Goal: Task Accomplishment & Management: Manage account settings

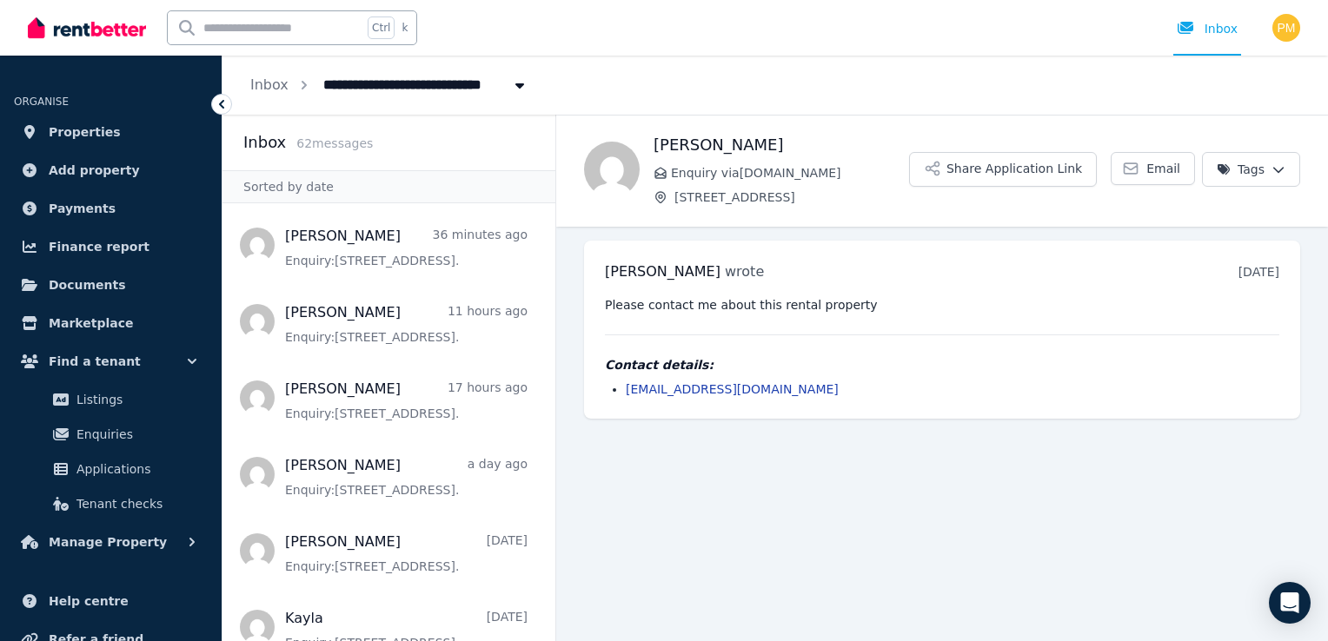
click at [264, 147] on h2 "Inbox" at bounding box center [264, 142] width 43 height 24
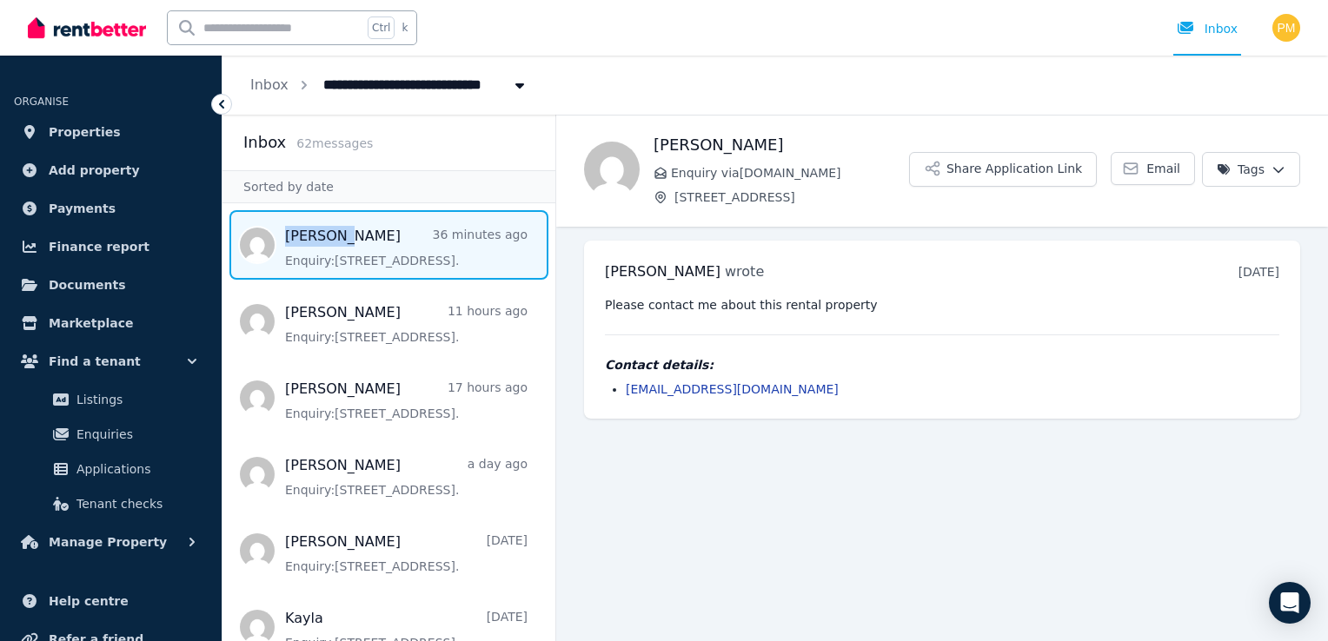
drag, startPoint x: 335, startPoint y: 215, endPoint x: 309, endPoint y: 239, distance: 35.0
click at [309, 239] on span "Message list" at bounding box center [388, 245] width 333 height 70
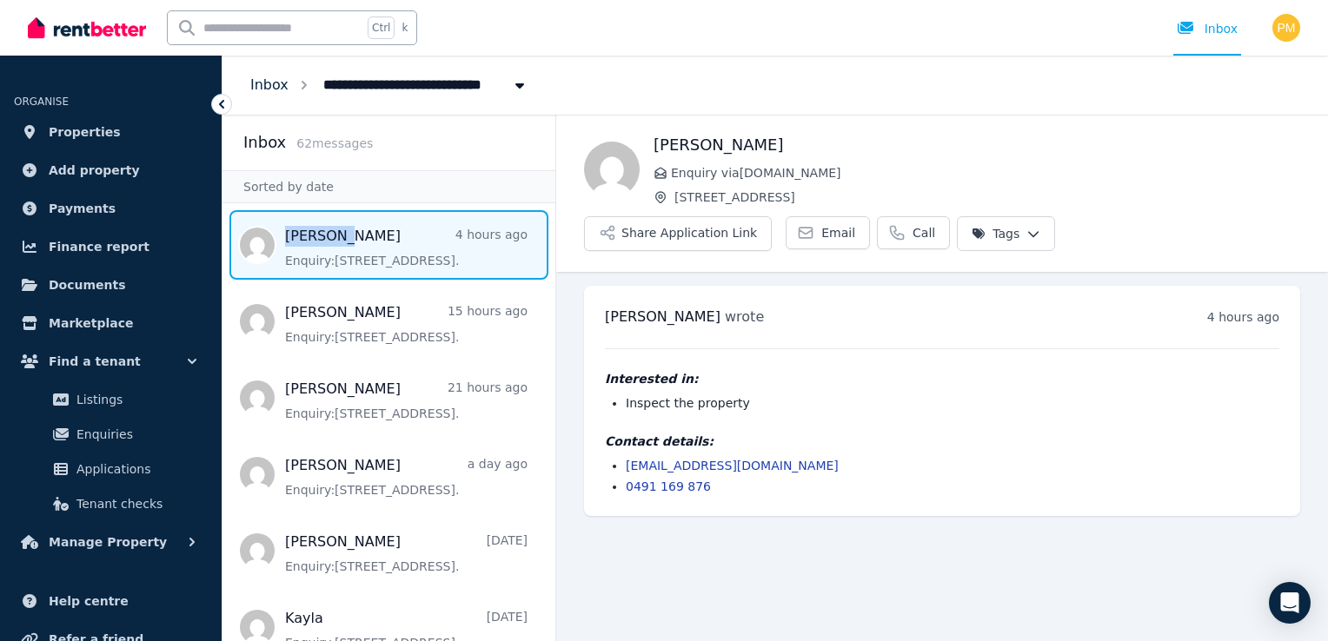
click at [271, 83] on link "Inbox" at bounding box center [269, 84] width 38 height 17
click at [246, 236] on span "Message list" at bounding box center [388, 245] width 333 height 70
click at [268, 86] on link "Inbox" at bounding box center [269, 84] width 38 height 17
click at [1228, 30] on div "Inbox" at bounding box center [1207, 28] width 61 height 17
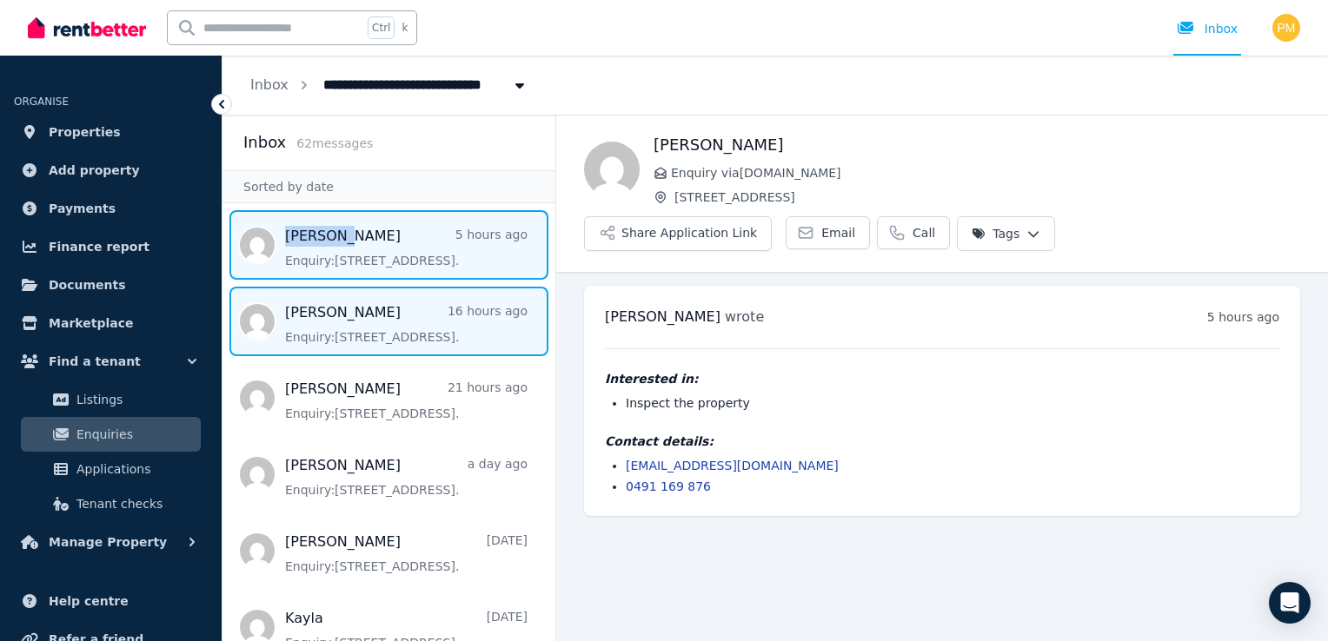
click at [260, 314] on span "Message list" at bounding box center [388, 322] width 333 height 70
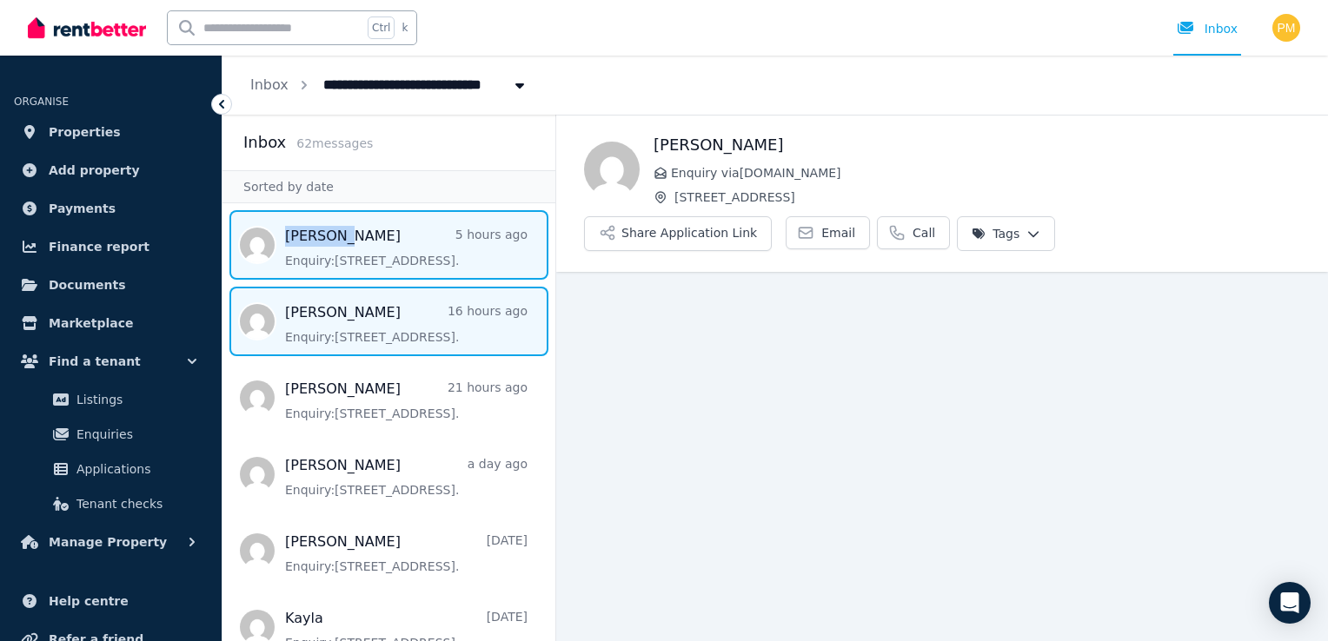
click at [267, 245] on span "Message list" at bounding box center [388, 245] width 333 height 70
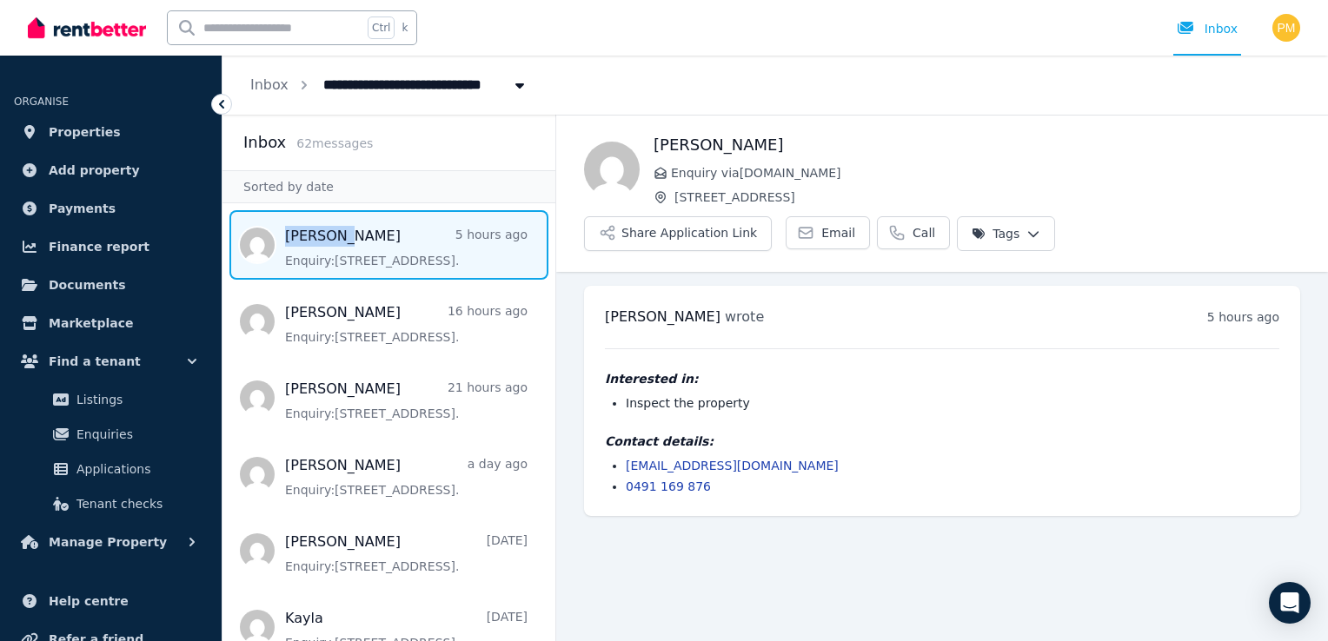
click at [257, 236] on span "Message list" at bounding box center [388, 245] width 333 height 70
click at [264, 141] on h2 "Inbox" at bounding box center [264, 142] width 43 height 24
click at [1210, 27] on div "Inbox" at bounding box center [1207, 28] width 61 height 17
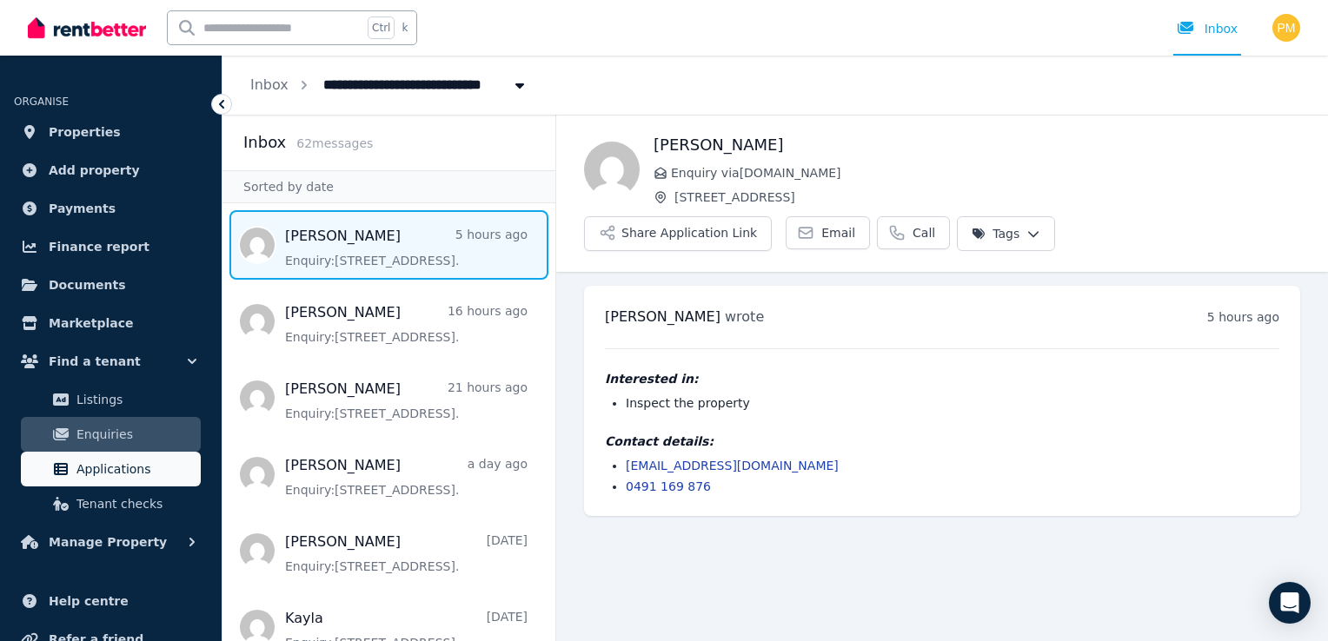
click at [93, 466] on span "Applications" at bounding box center [134, 469] width 117 height 21
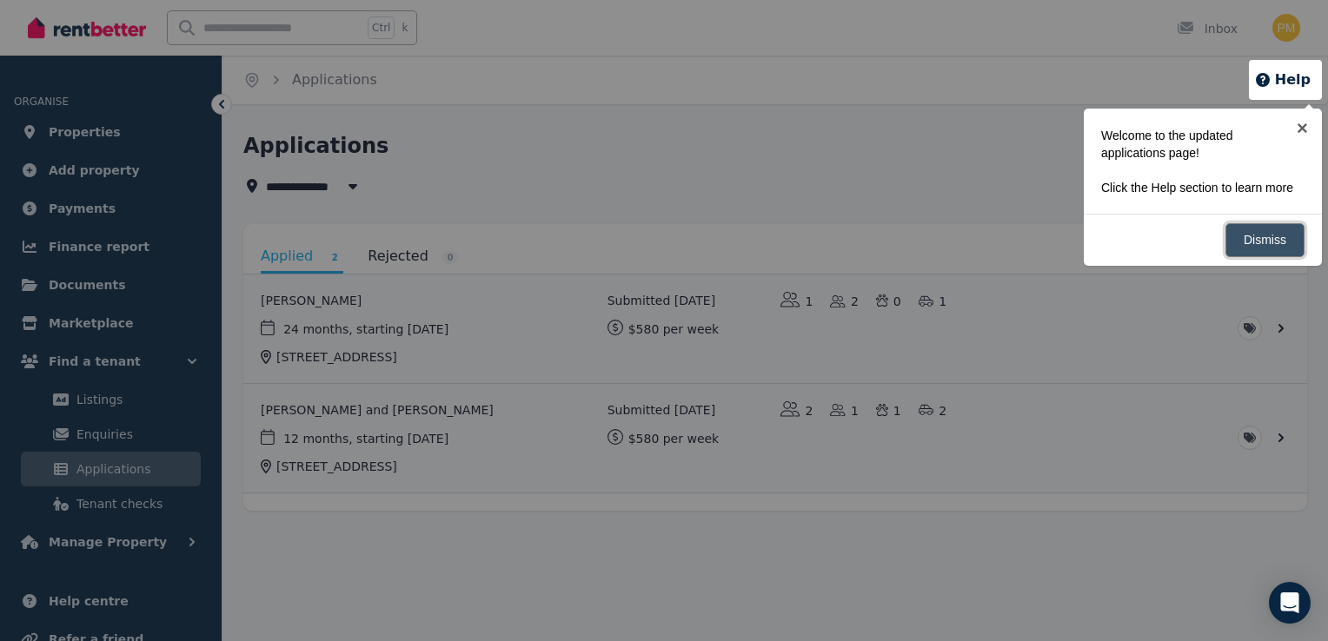
click at [1241, 235] on link "Dismiss" at bounding box center [1264, 240] width 79 height 34
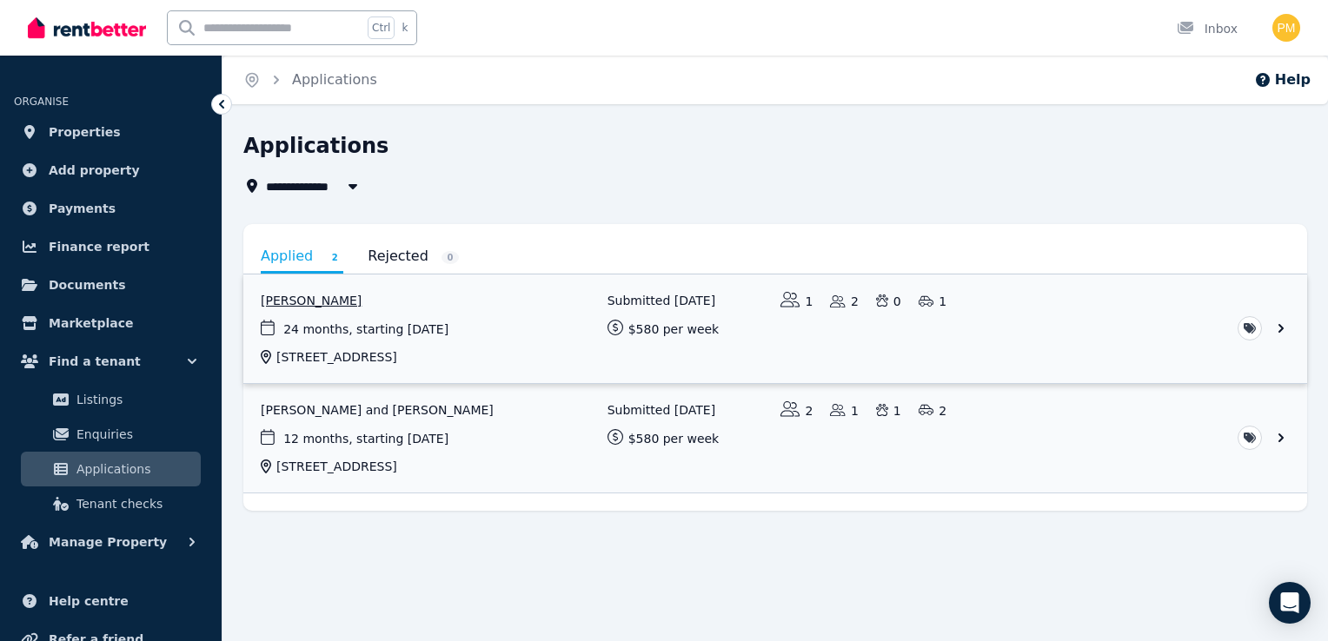
click at [1278, 322] on link "View application: Michelle King" at bounding box center [775, 329] width 1064 height 109
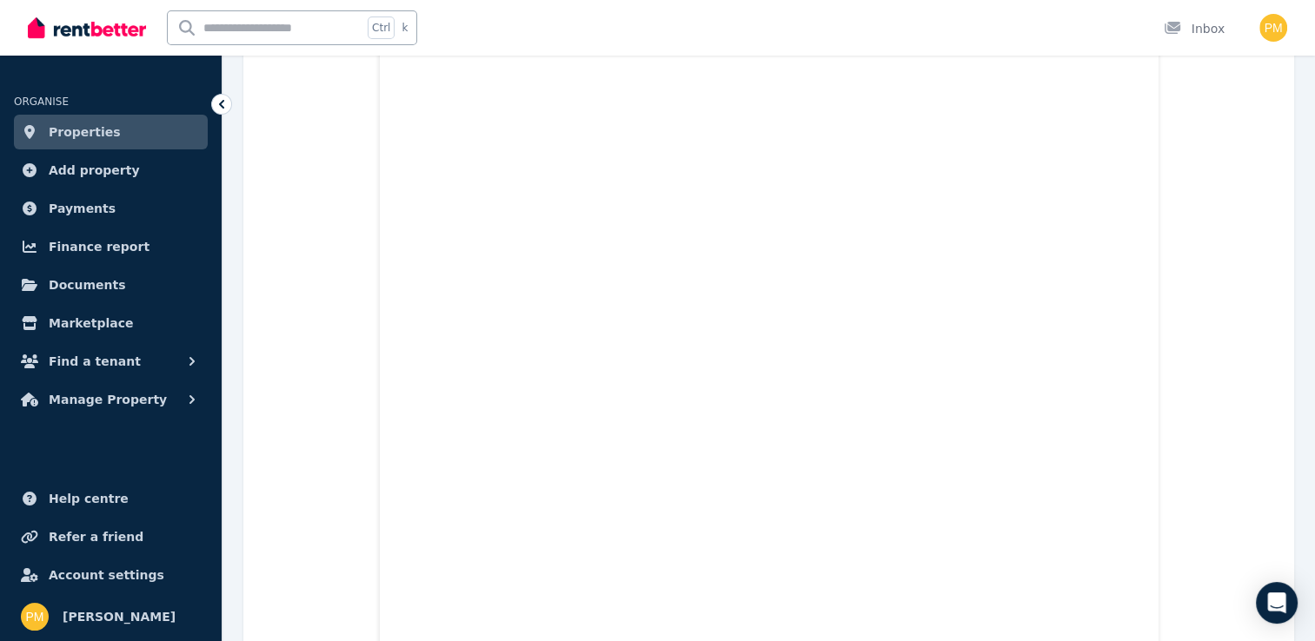
scroll to position [5499, 0]
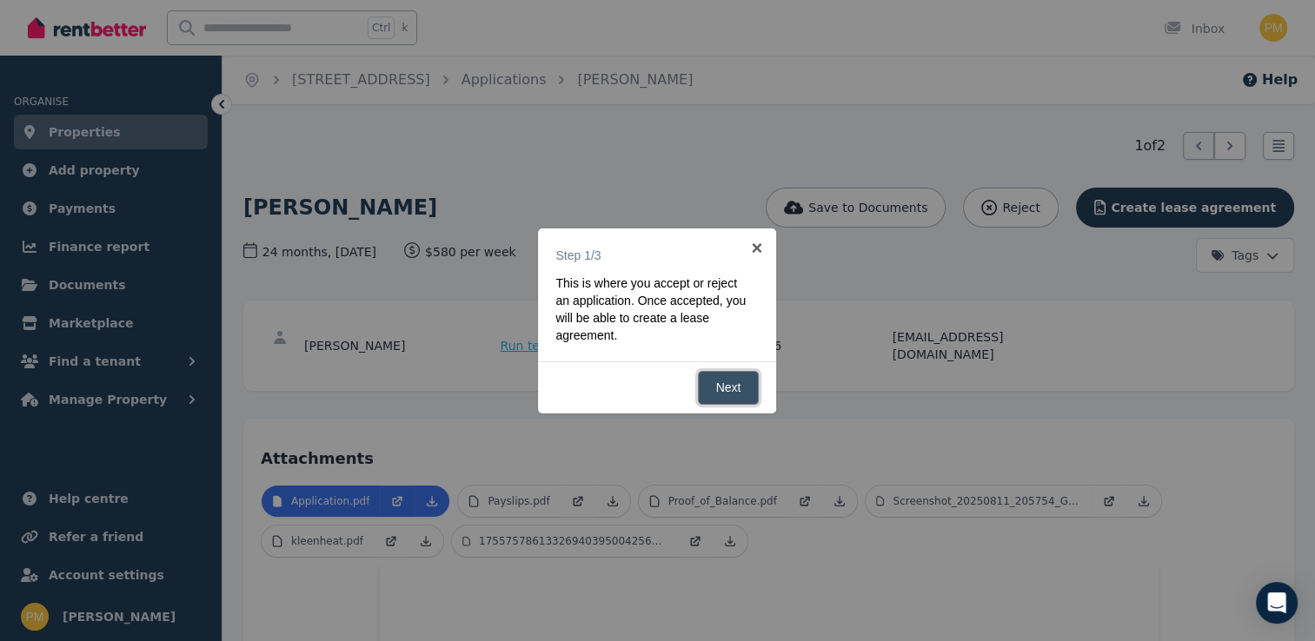
click at [709, 380] on link "Next" at bounding box center [729, 388] width 62 height 34
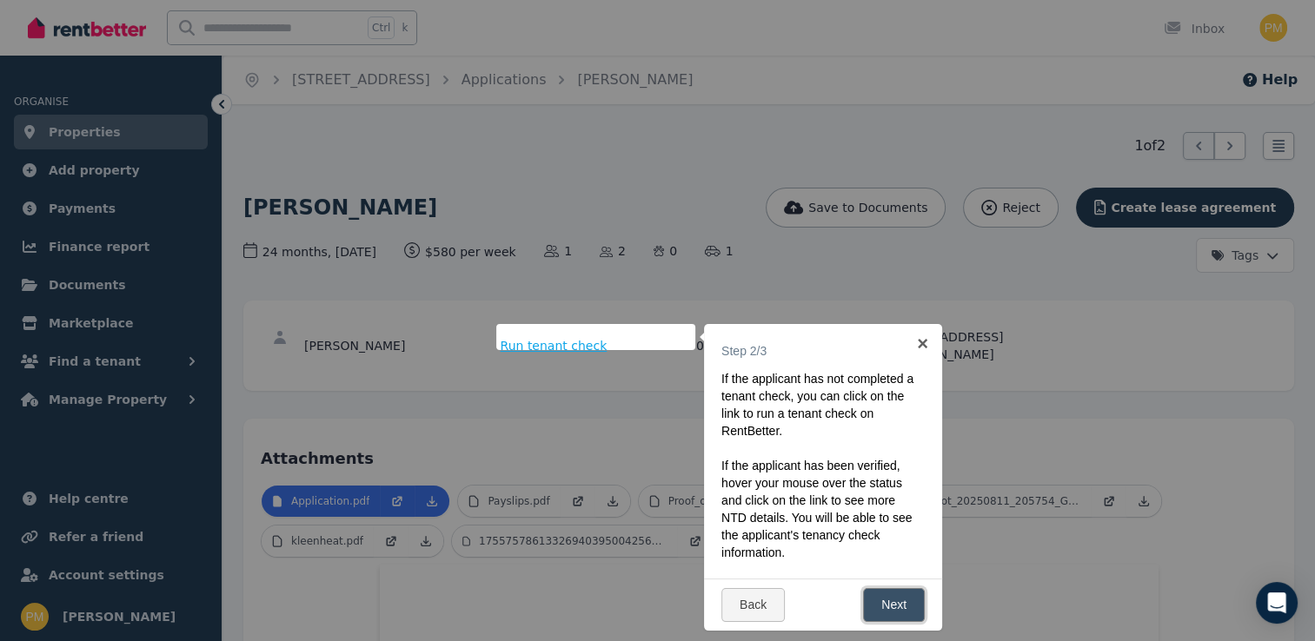
click at [900, 607] on link "Next" at bounding box center [894, 605] width 62 height 34
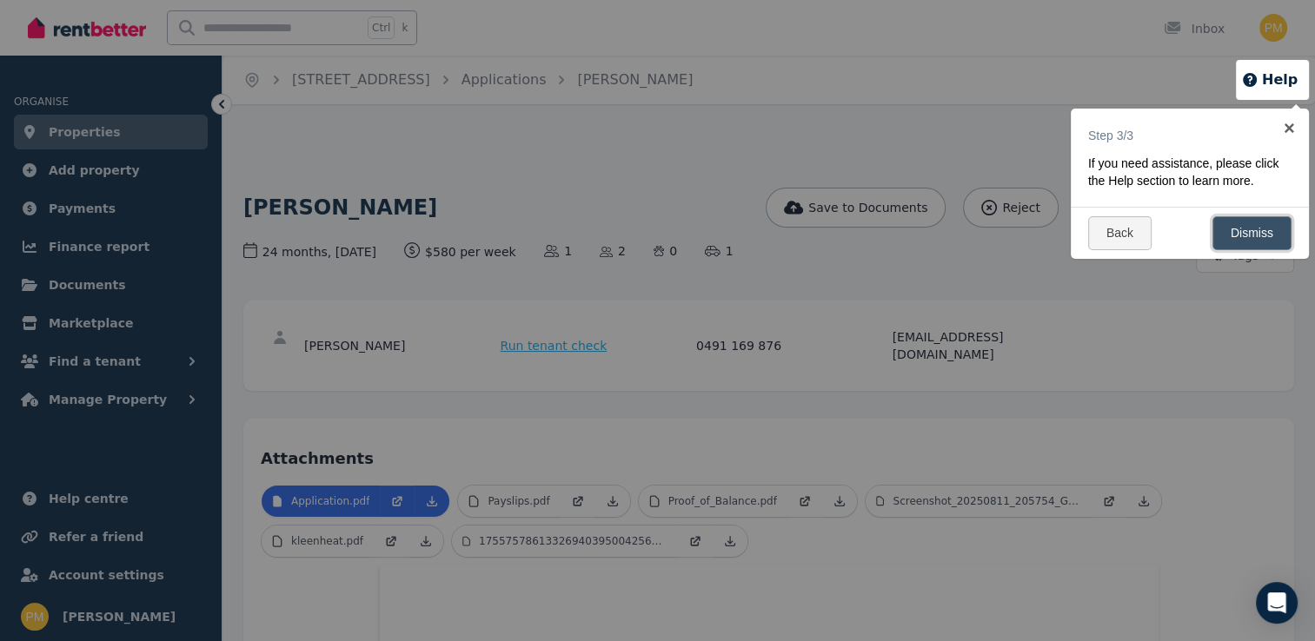
click at [1260, 229] on link "Dismiss" at bounding box center [1251, 233] width 79 height 34
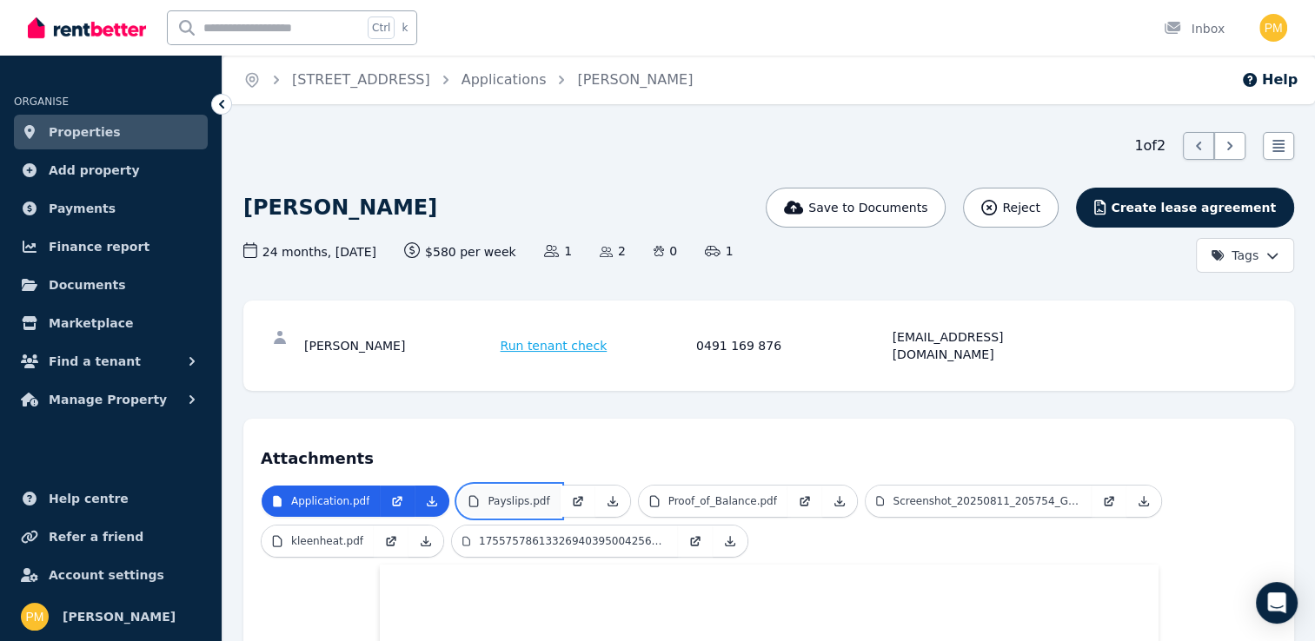
click at [488, 494] on p "Payslips.pdf" at bounding box center [518, 501] width 62 height 14
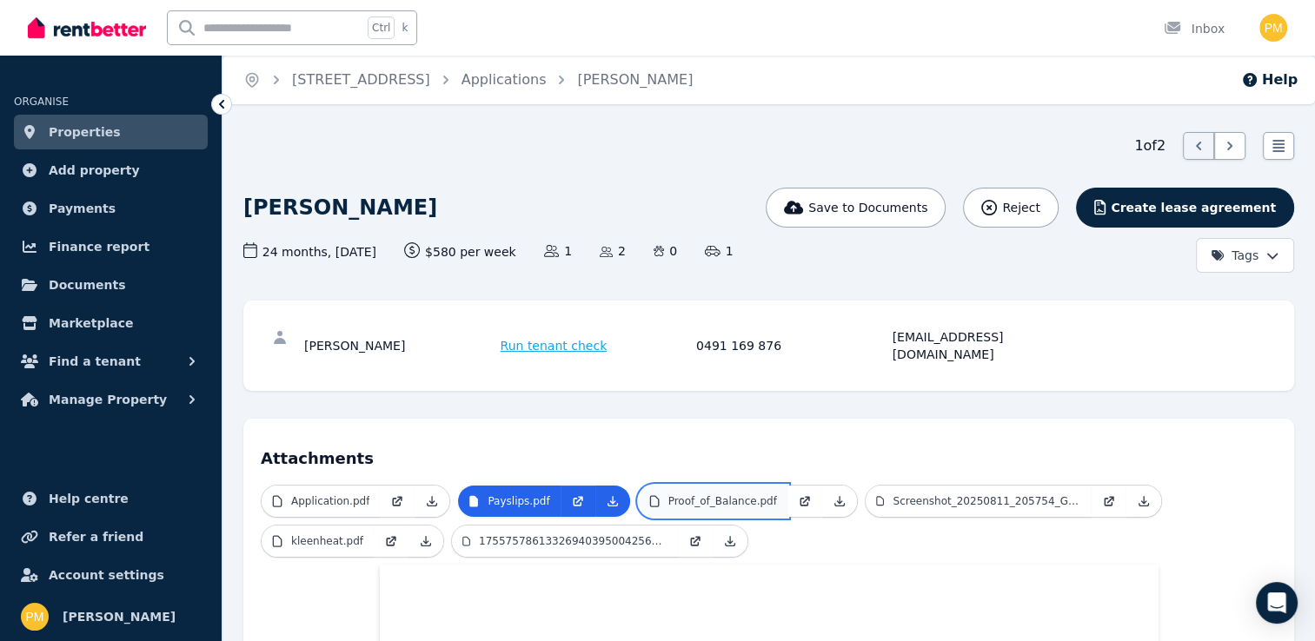
click at [723, 494] on p "Proof_of_Balance.pdf" at bounding box center [722, 501] width 109 height 14
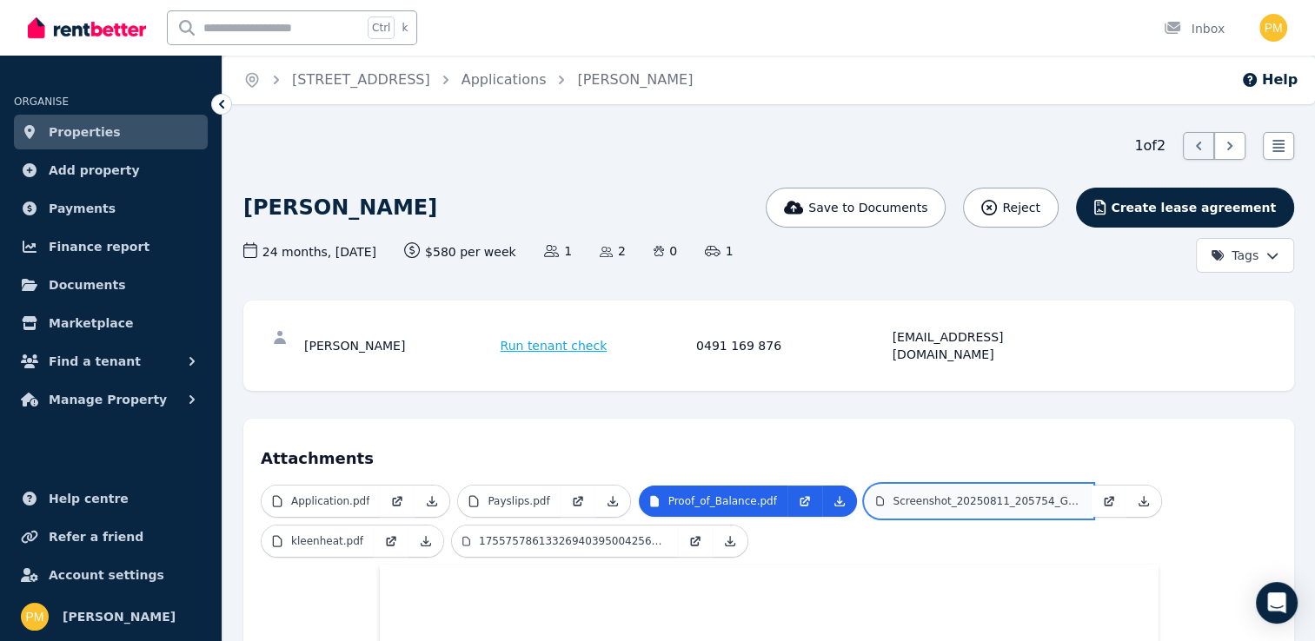
click at [934, 494] on p "Screenshot_20250811_205754_Gallery.jpg" at bounding box center [986, 501] width 188 height 14
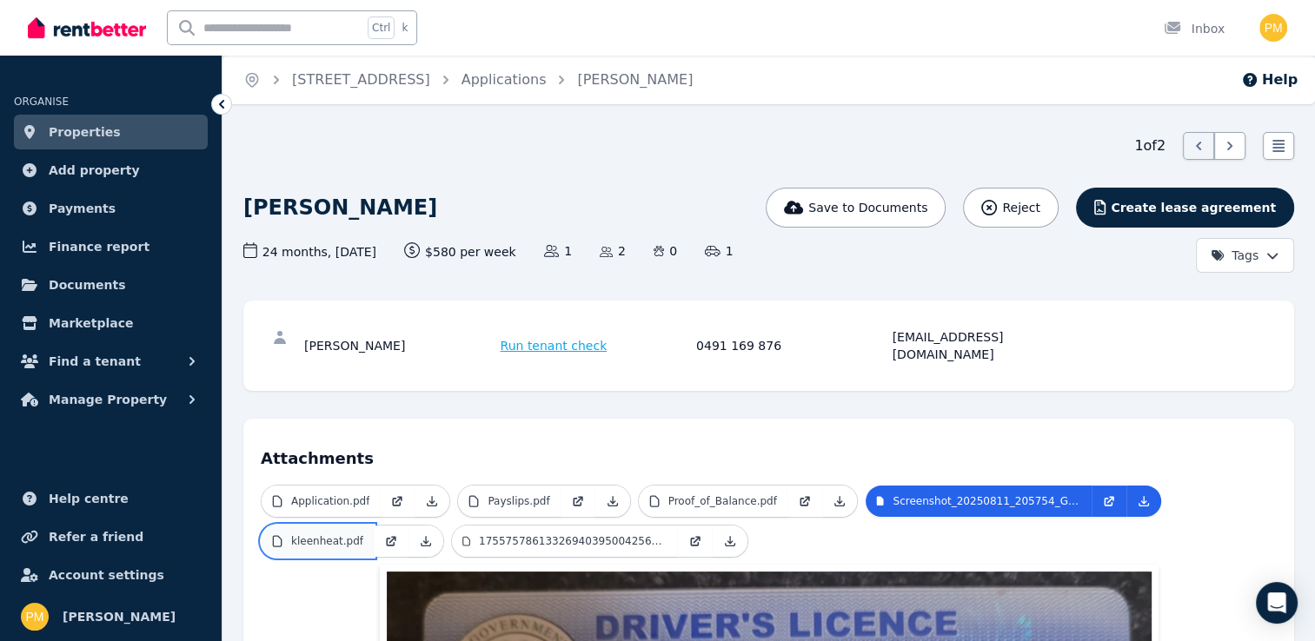
click at [333, 534] on p "kleenheat.pdf" at bounding box center [327, 541] width 72 height 14
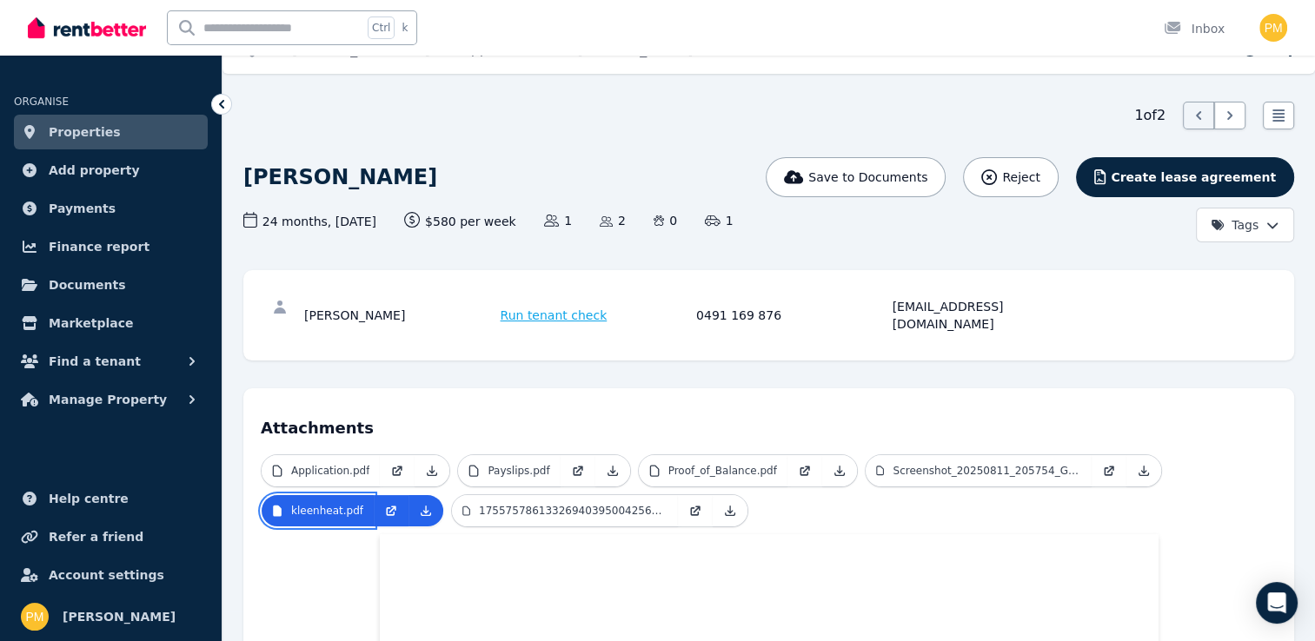
scroll to position [24, 0]
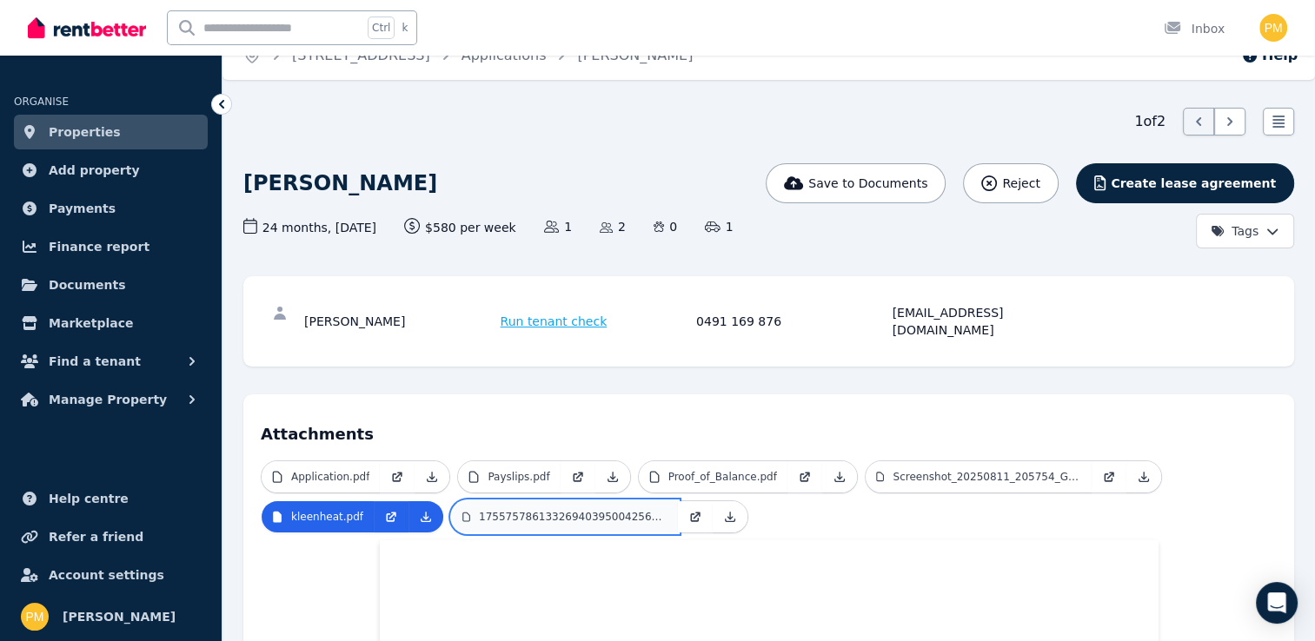
click at [543, 510] on p "17557578613326940395004256288838.jpg" at bounding box center [573, 517] width 189 height 14
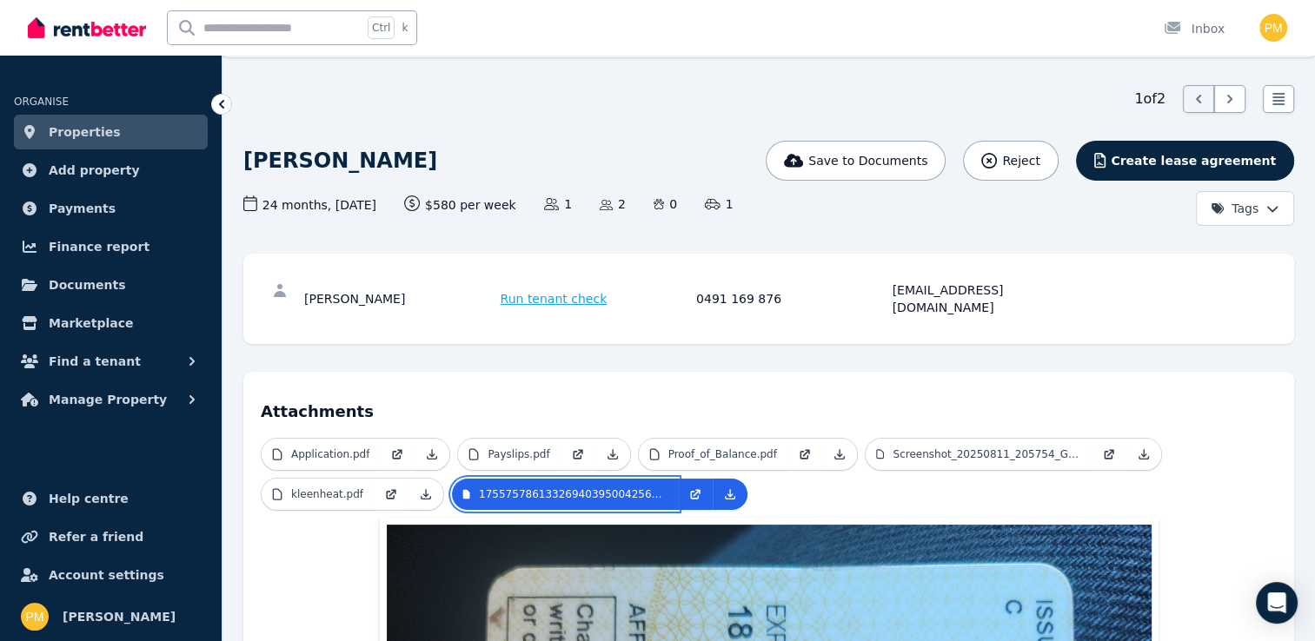
scroll to position [0, 0]
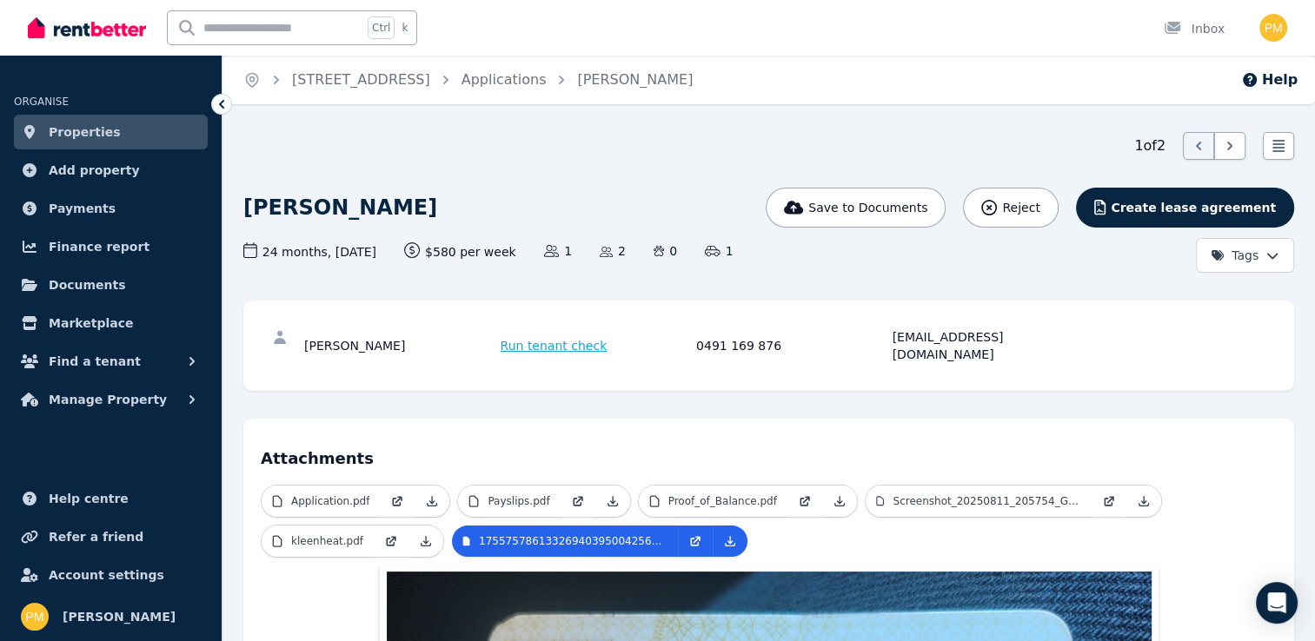
click at [758, 159] on div "1 of 2 List view" at bounding box center [768, 146] width 1051 height 28
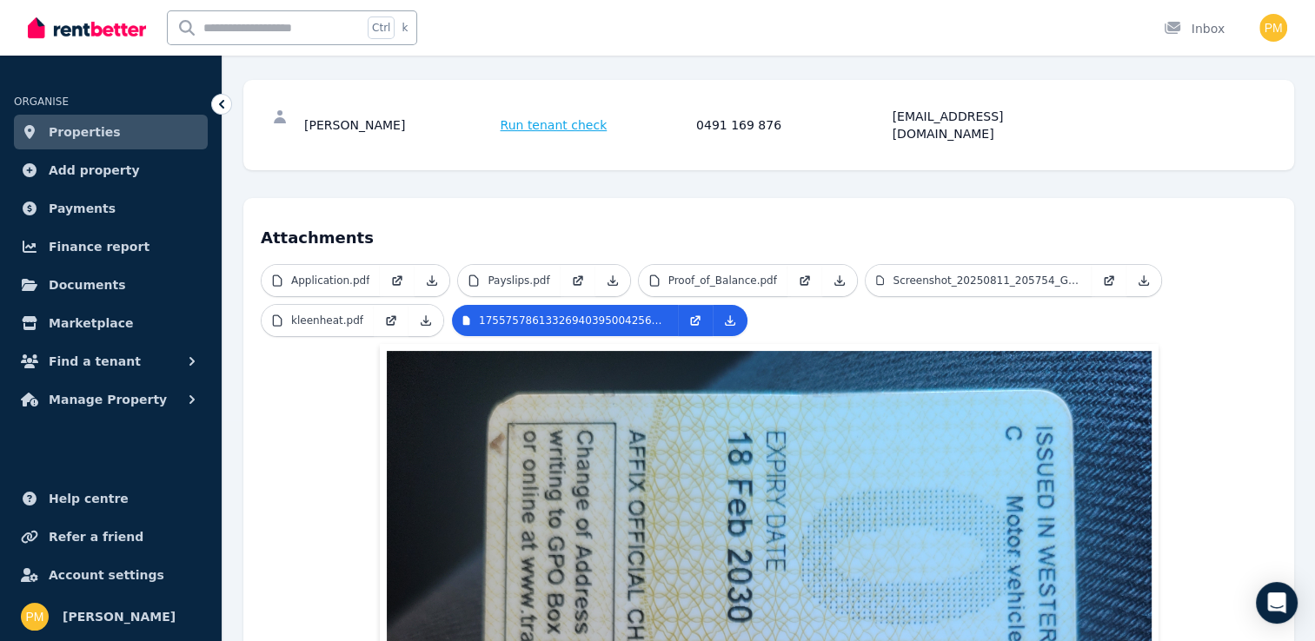
scroll to position [261, 0]
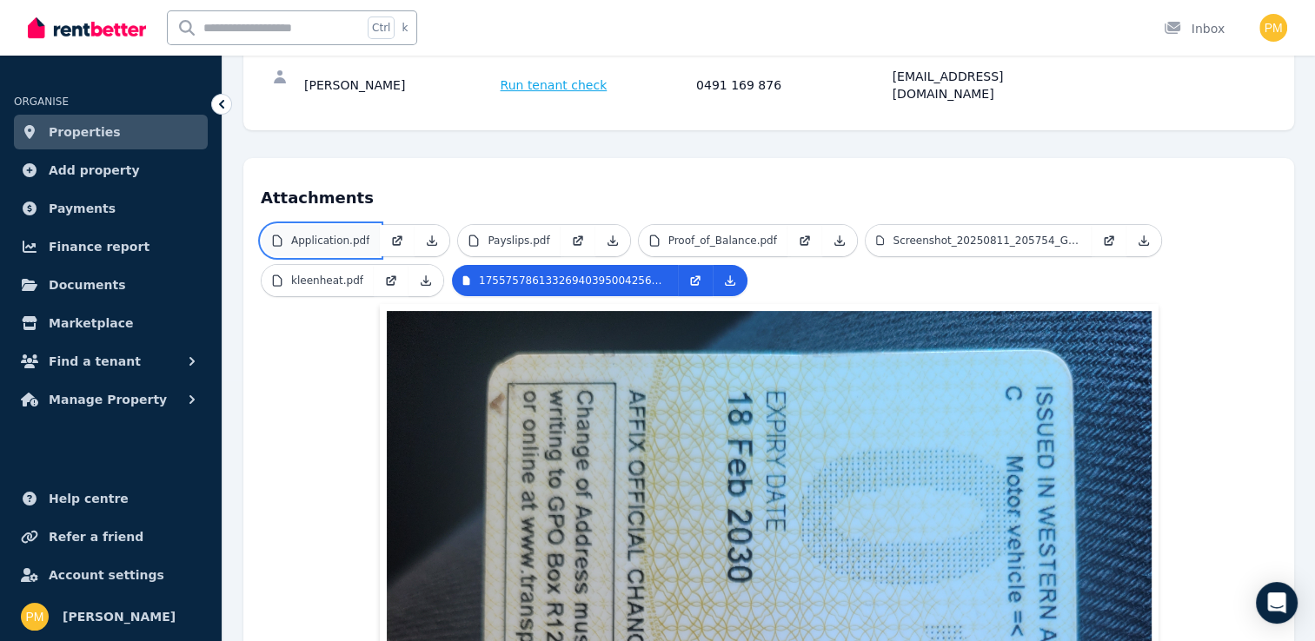
click at [313, 234] on p "Application.pdf" at bounding box center [330, 241] width 78 height 14
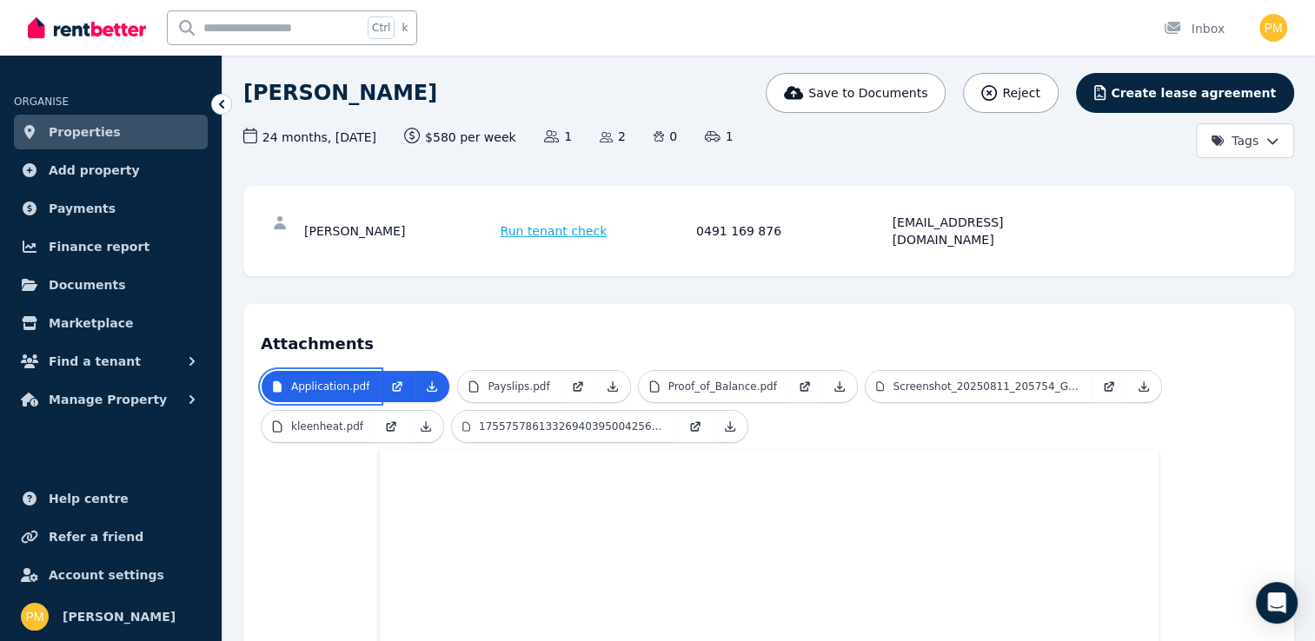
scroll to position [111, 0]
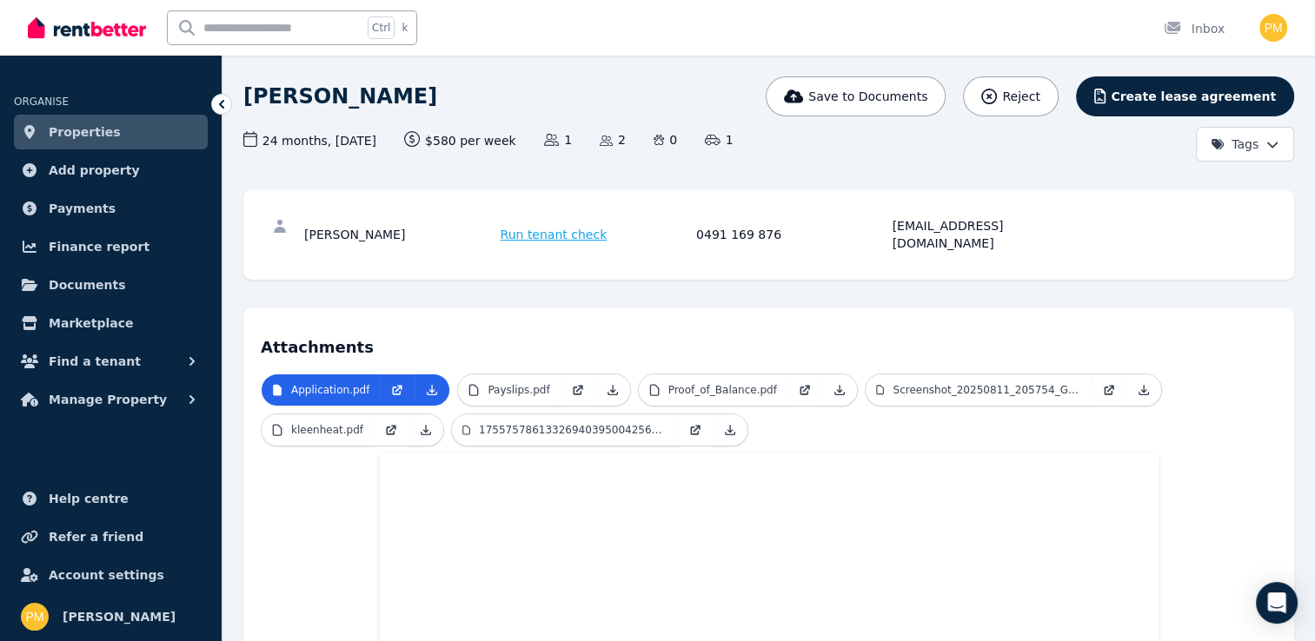
click at [691, 325] on h4 "Attachments" at bounding box center [769, 342] width 1016 height 35
